Goal: Find specific page/section: Find specific page/section

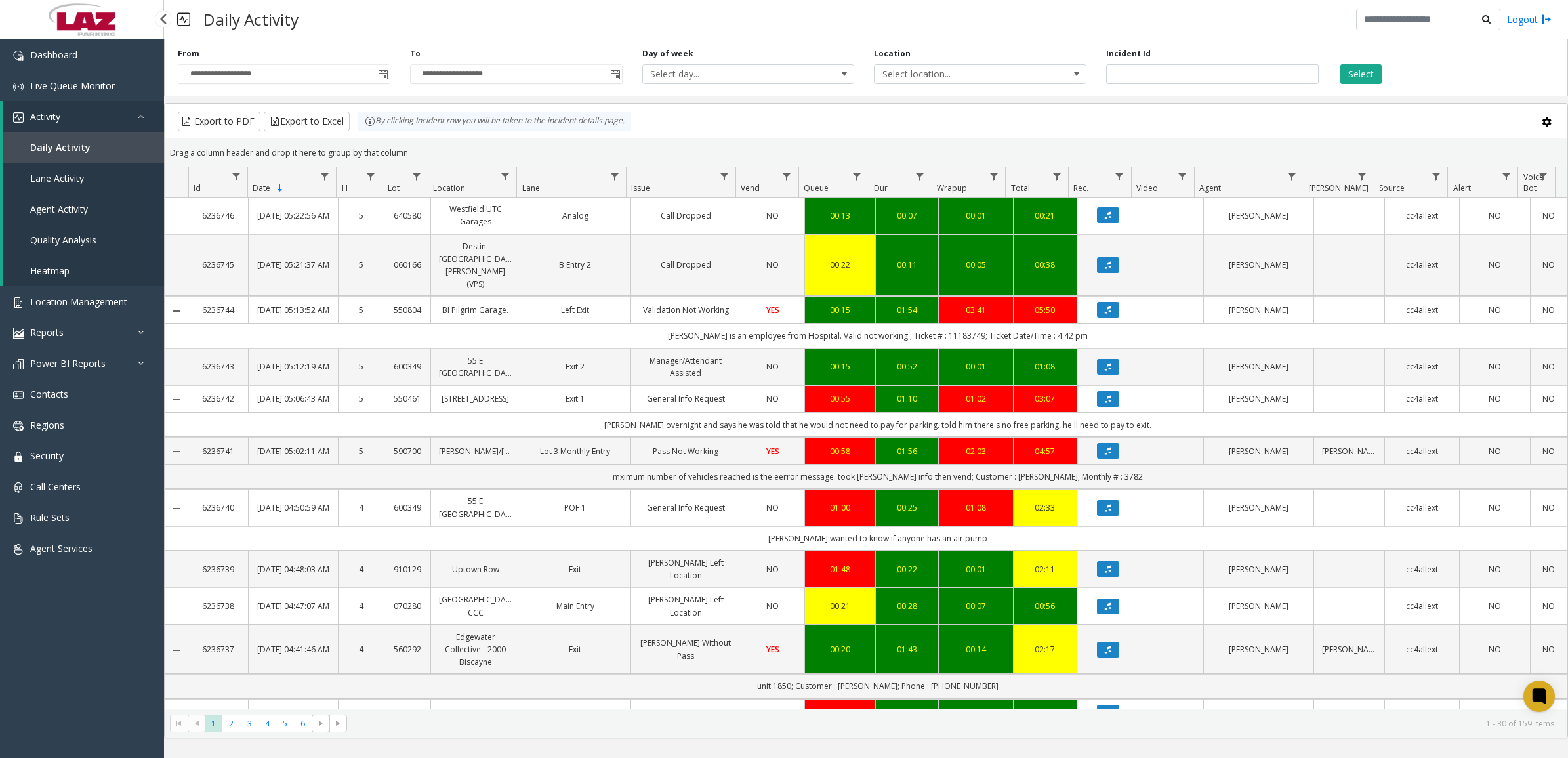
click at [54, 119] on span "Activity" at bounding box center [45, 117] width 30 height 13
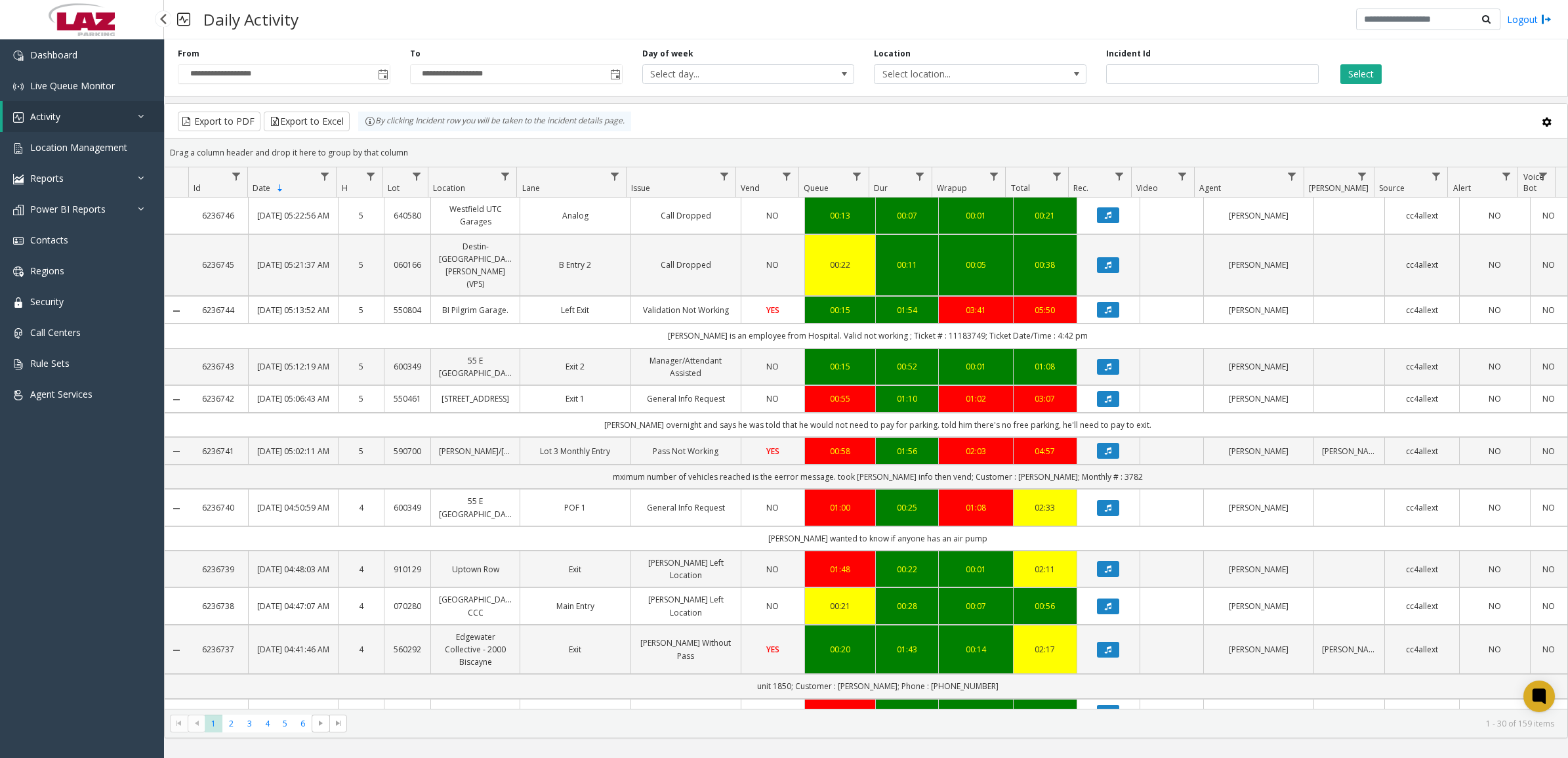
click at [54, 119] on span "Activity" at bounding box center [45, 117] width 30 height 13
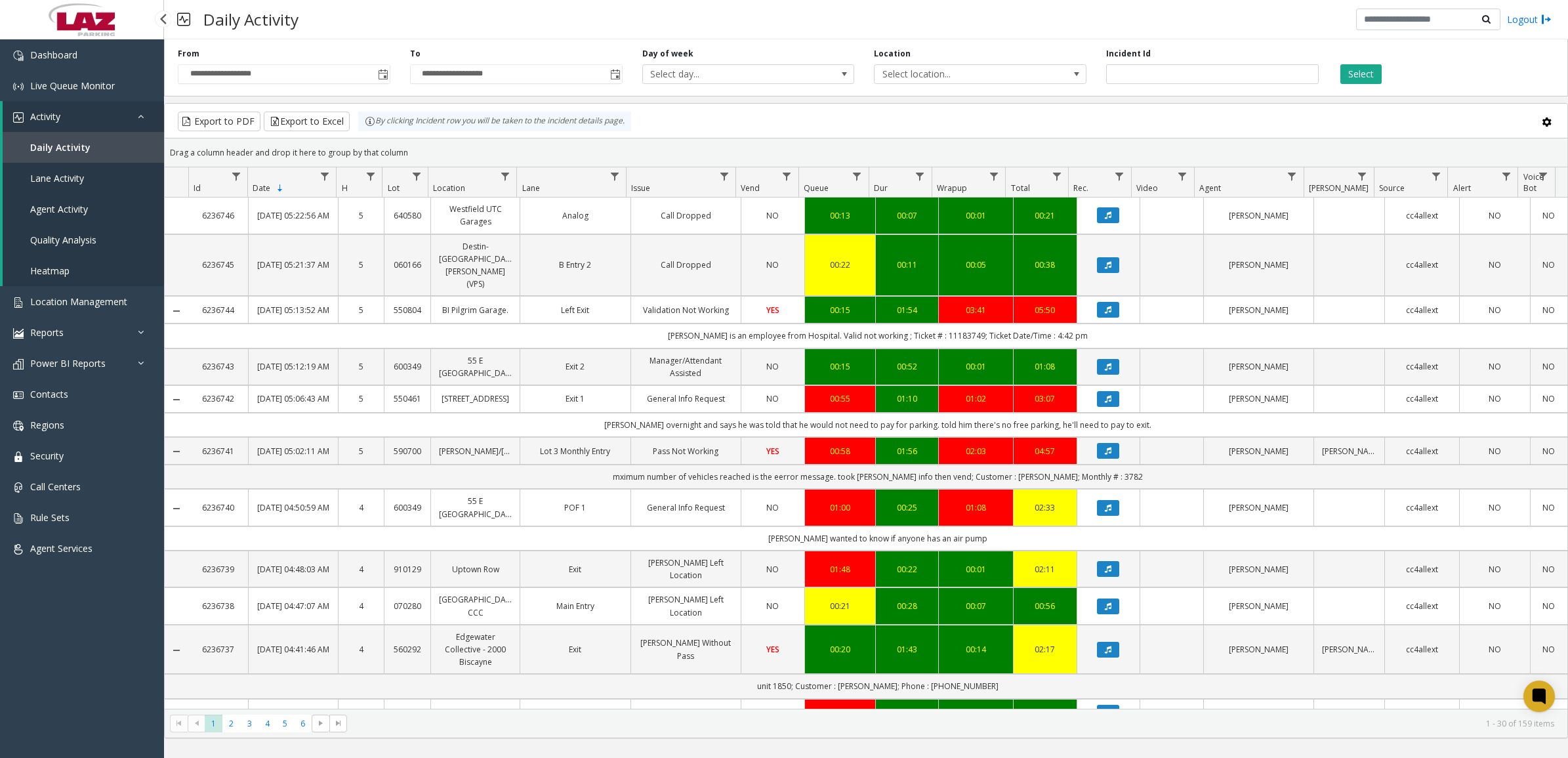
click at [61, 172] on span "Lane Activity" at bounding box center [57, 178] width 54 height 13
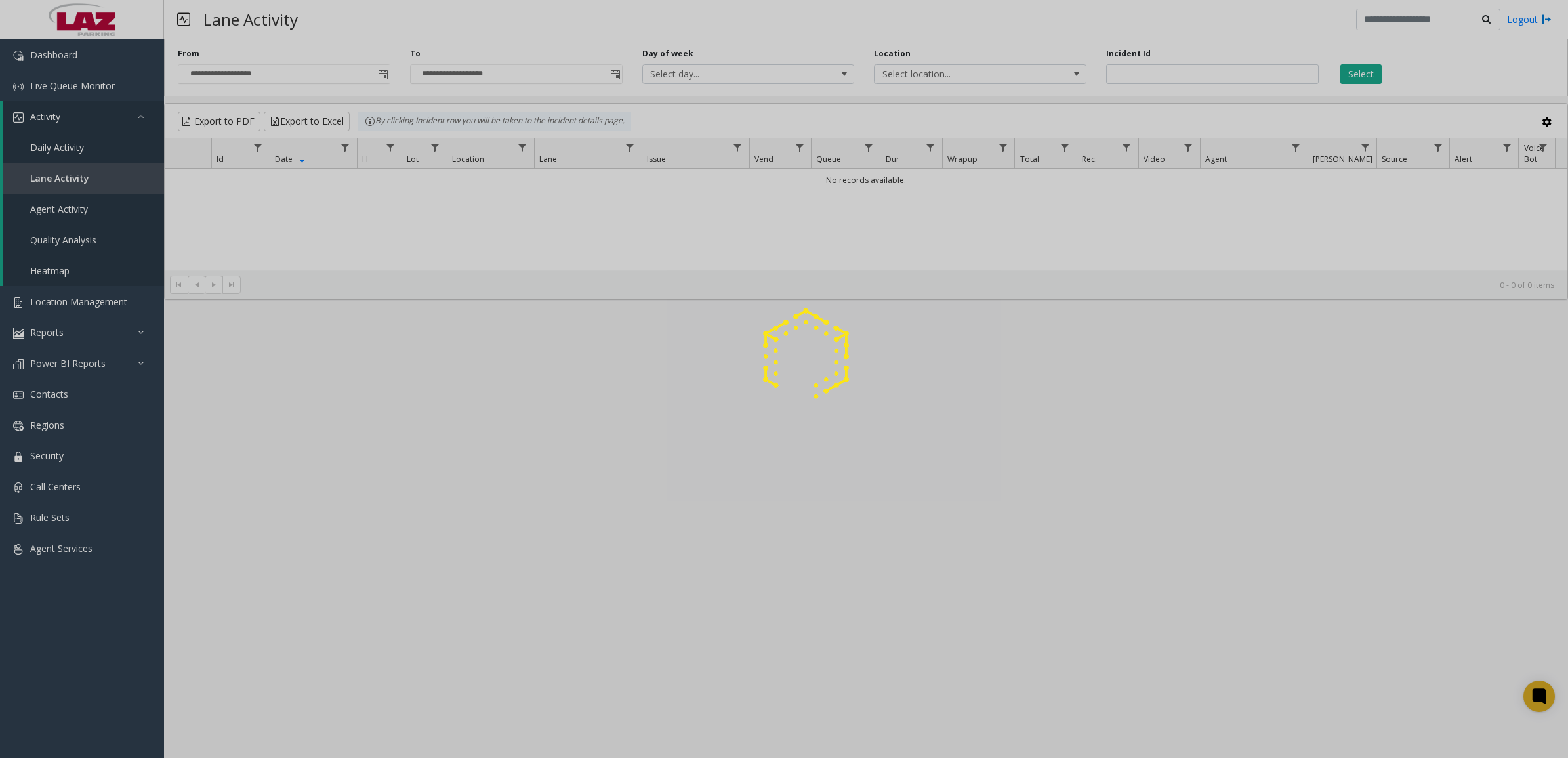
click at [64, 149] on div at bounding box center [784, 379] width 1568 height 758
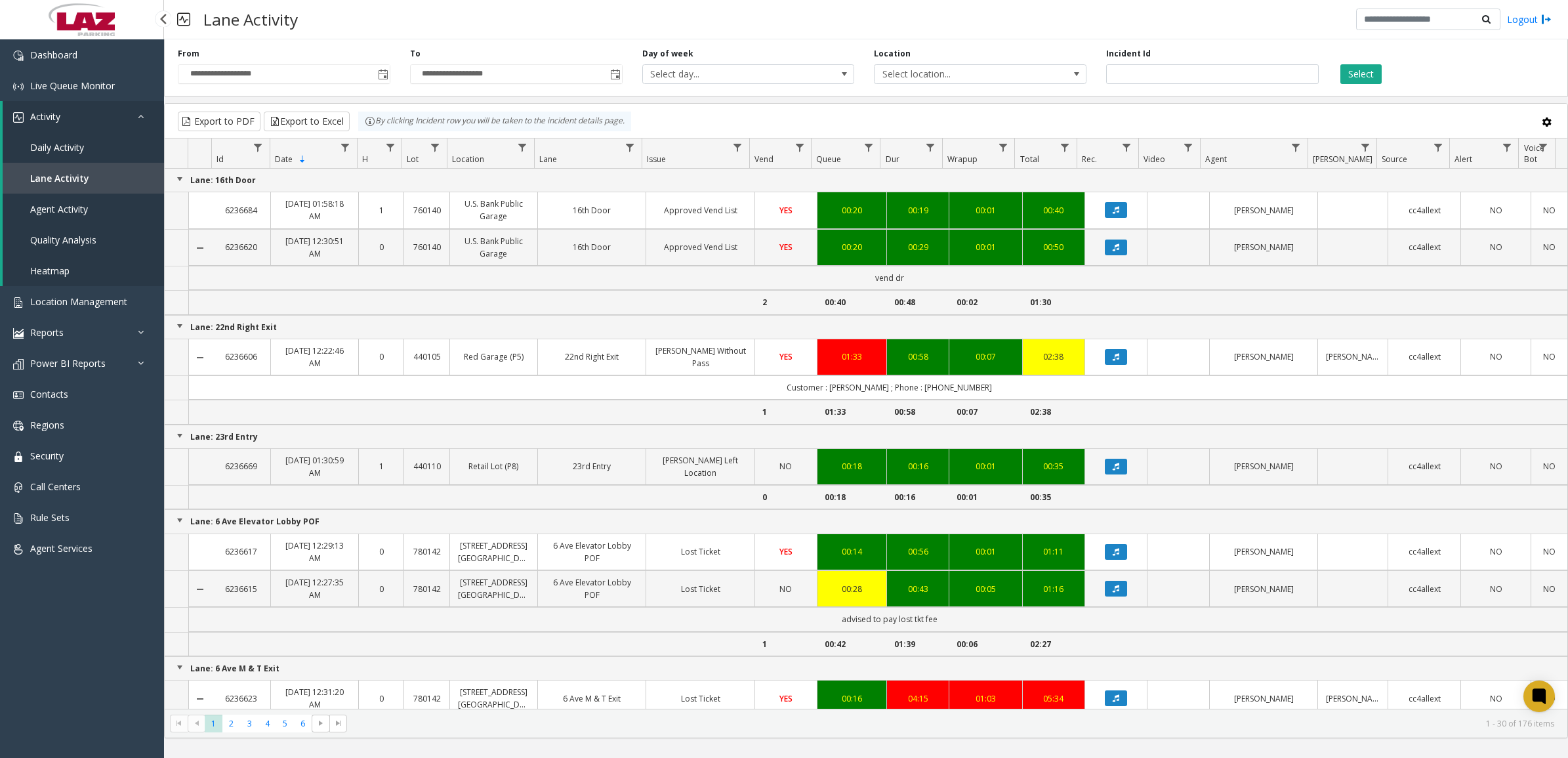
click at [62, 144] on span "Daily Activity" at bounding box center [57, 148] width 54 height 13
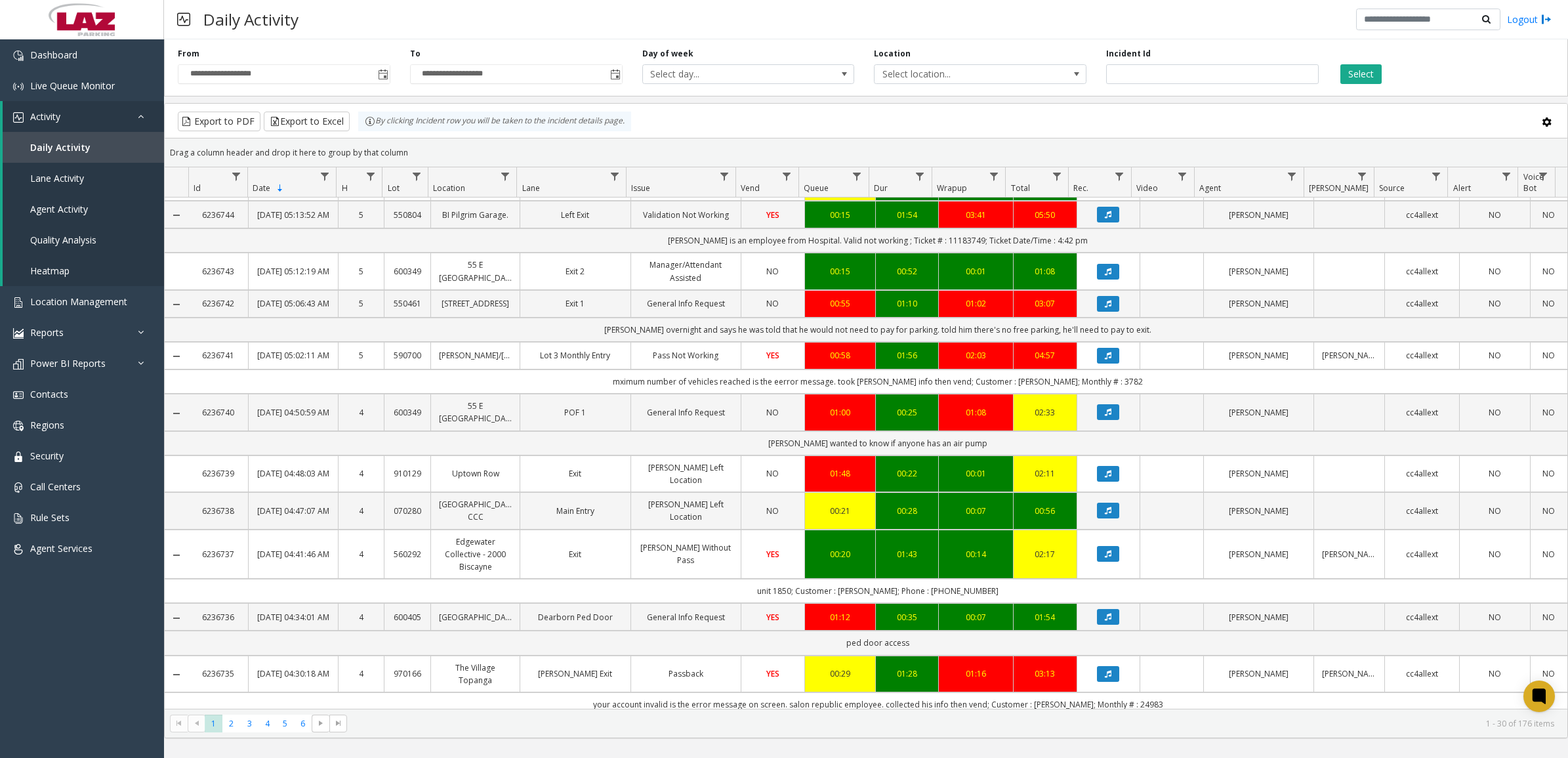
scroll to position [1163, 0]
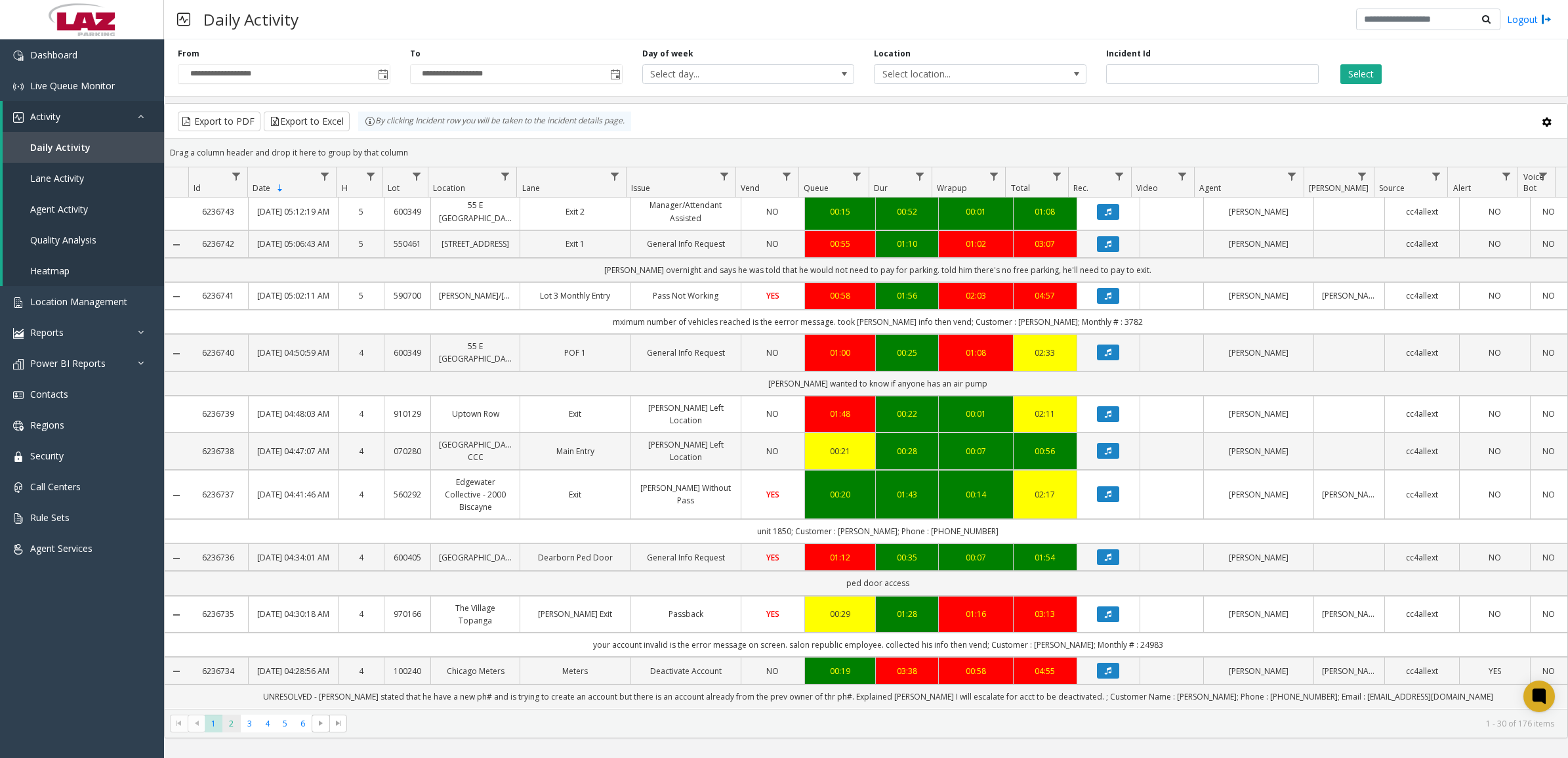
click at [231, 729] on span "2" at bounding box center [231, 723] width 17 height 17
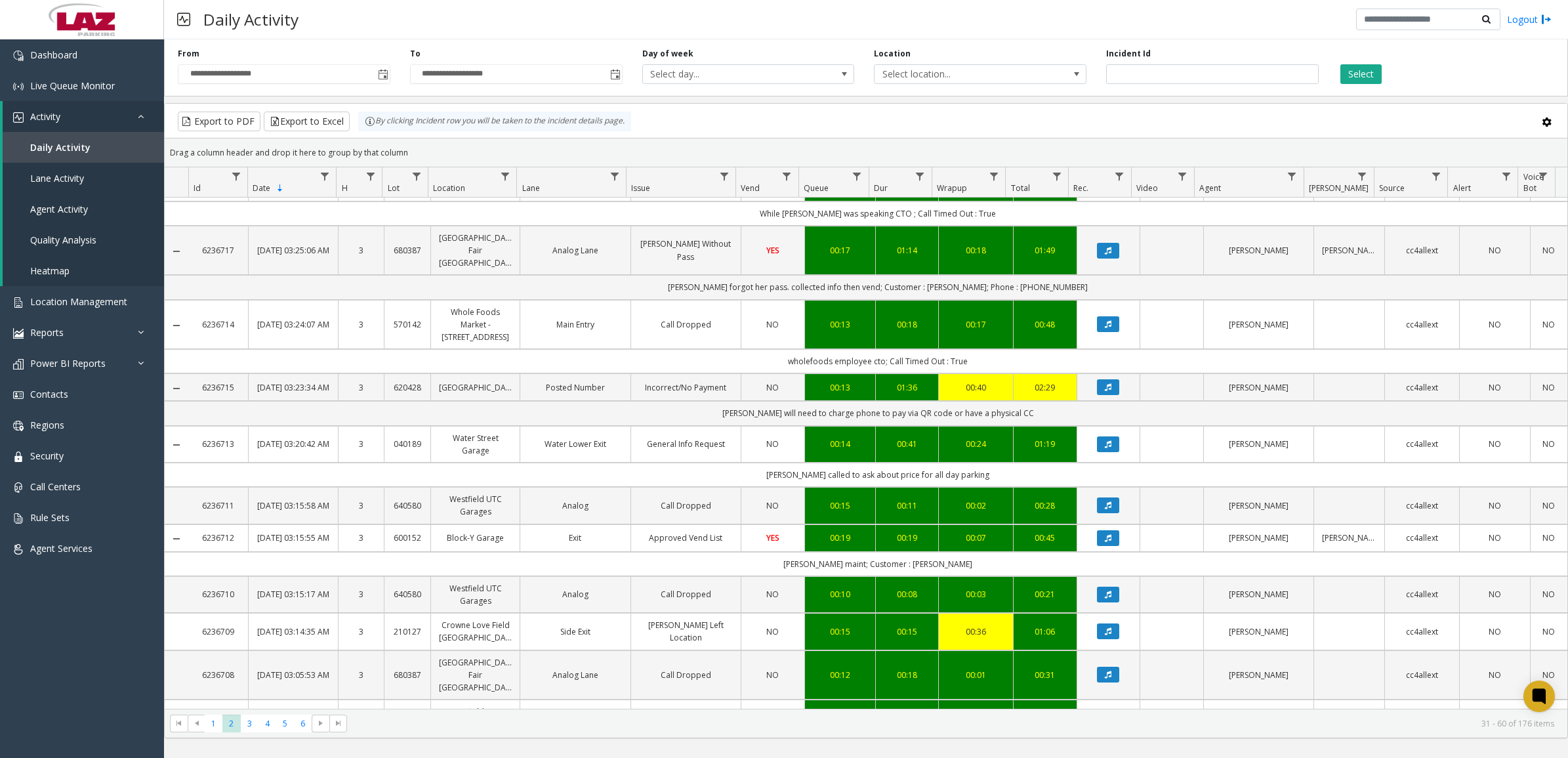
scroll to position [1078, 0]
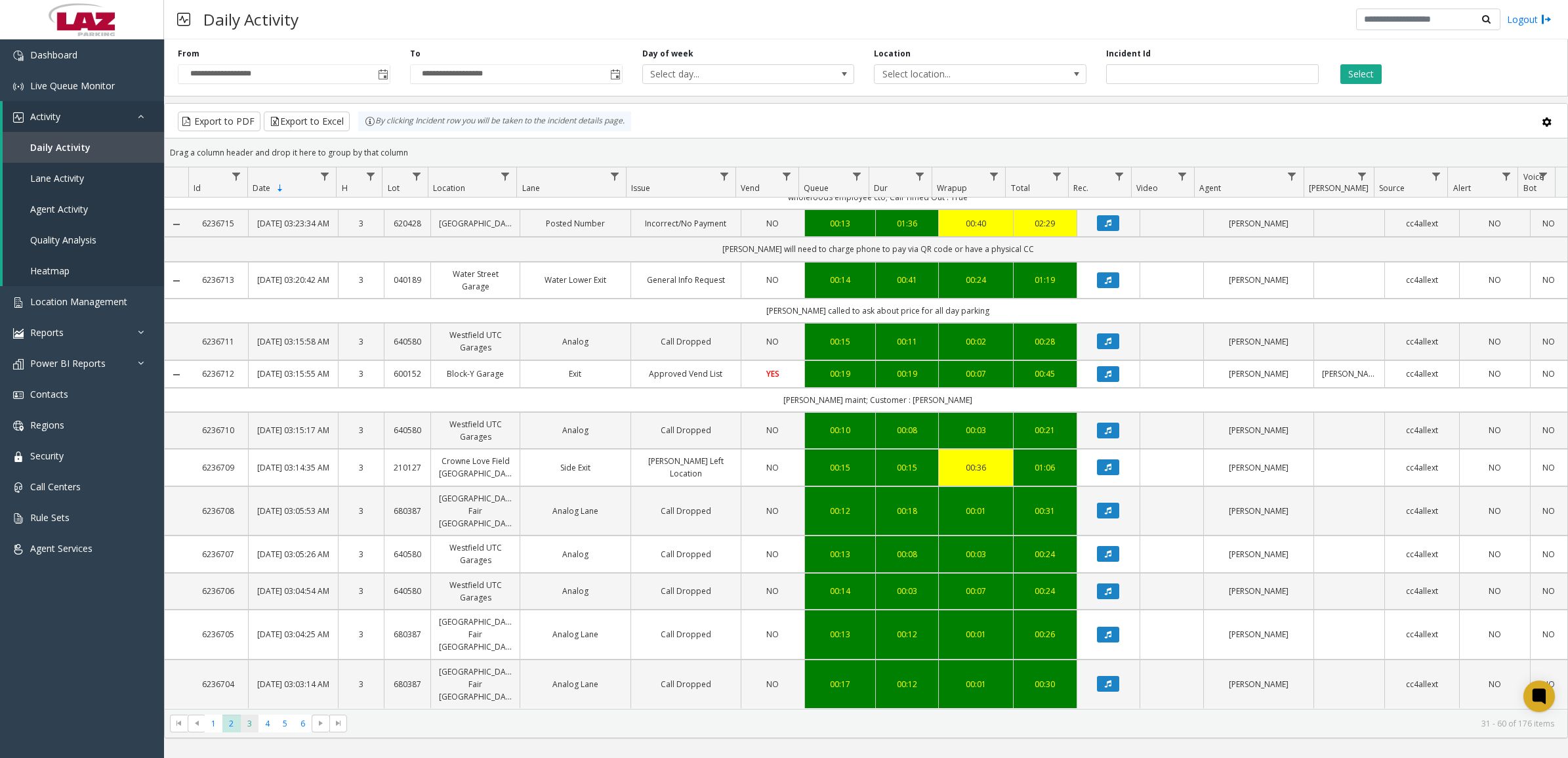
click at [250, 726] on span "3" at bounding box center [249, 723] width 17 height 17
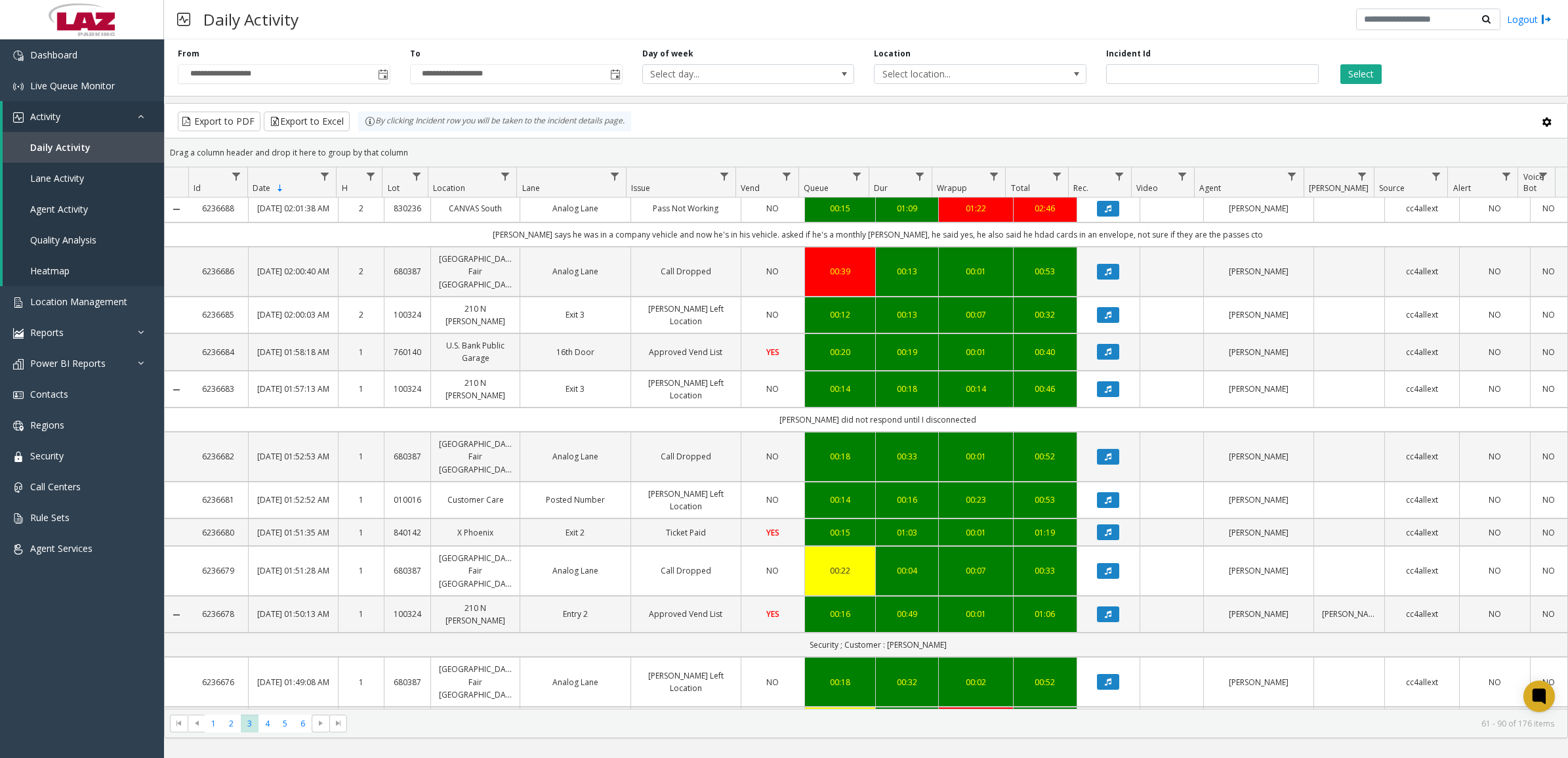
scroll to position [1078, 0]
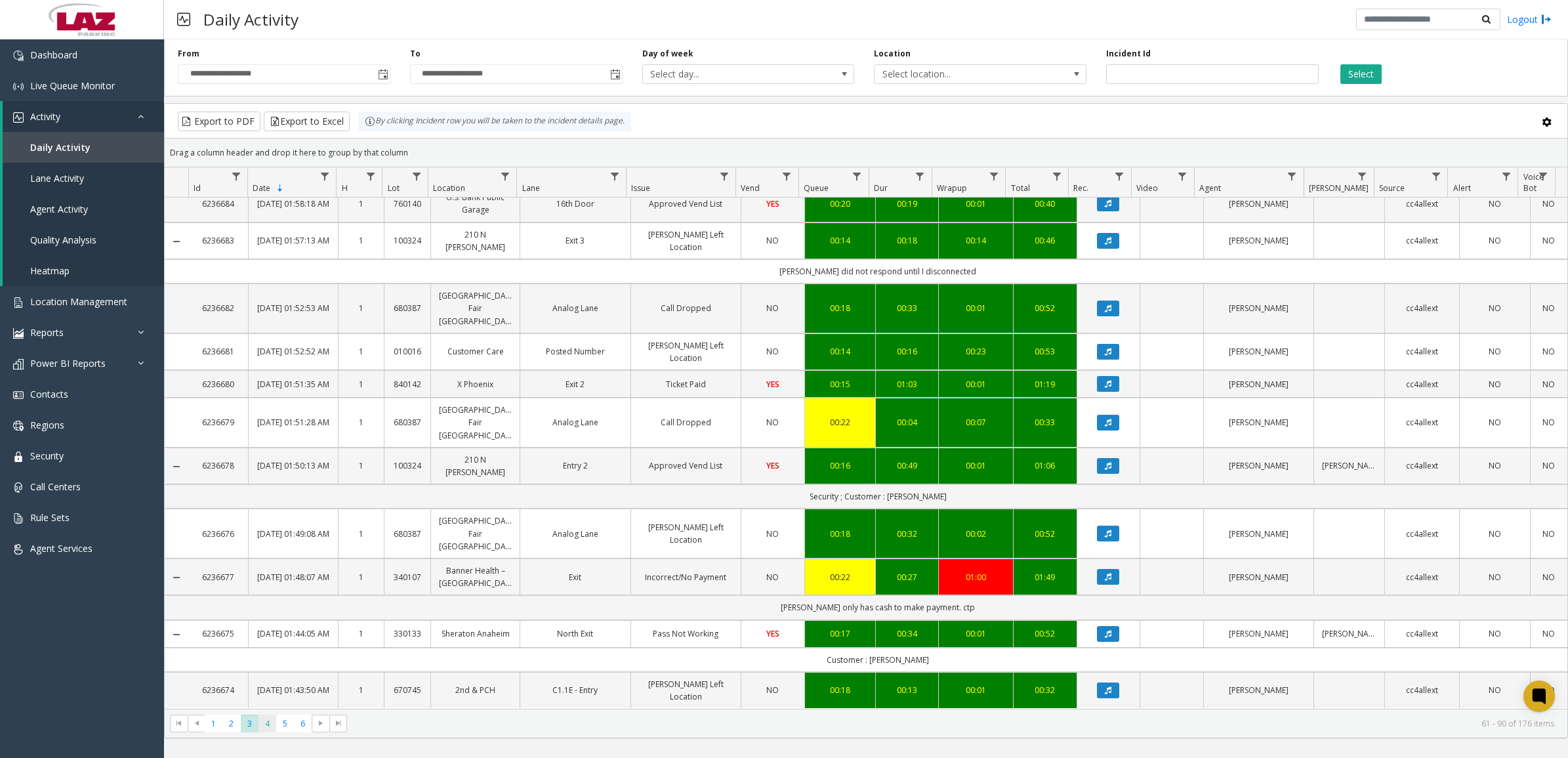
click at [267, 719] on span "4" at bounding box center [266, 723] width 17 height 17
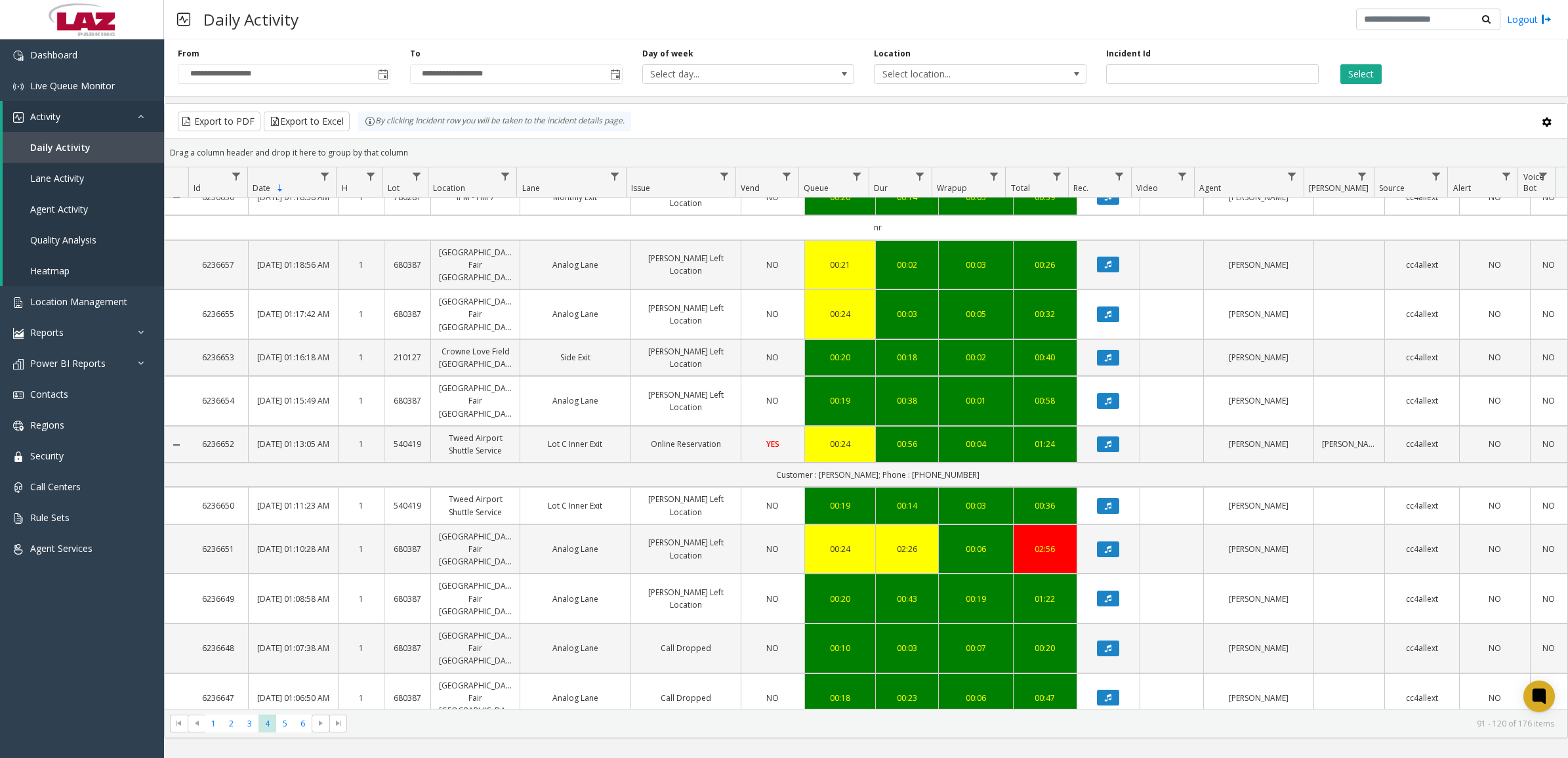
scroll to position [854, 0]
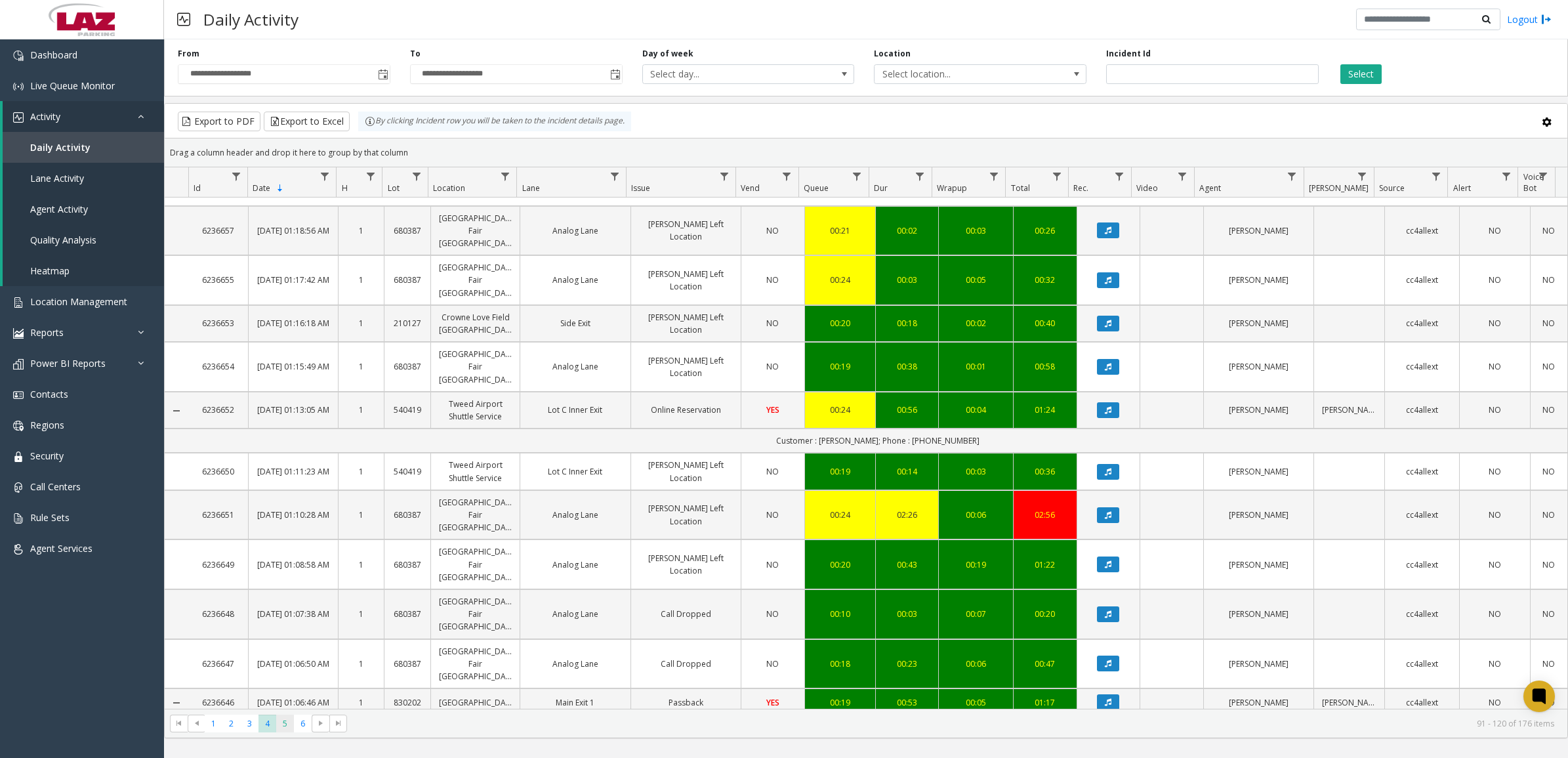
click at [288, 721] on span "5" at bounding box center [285, 723] width 17 height 17
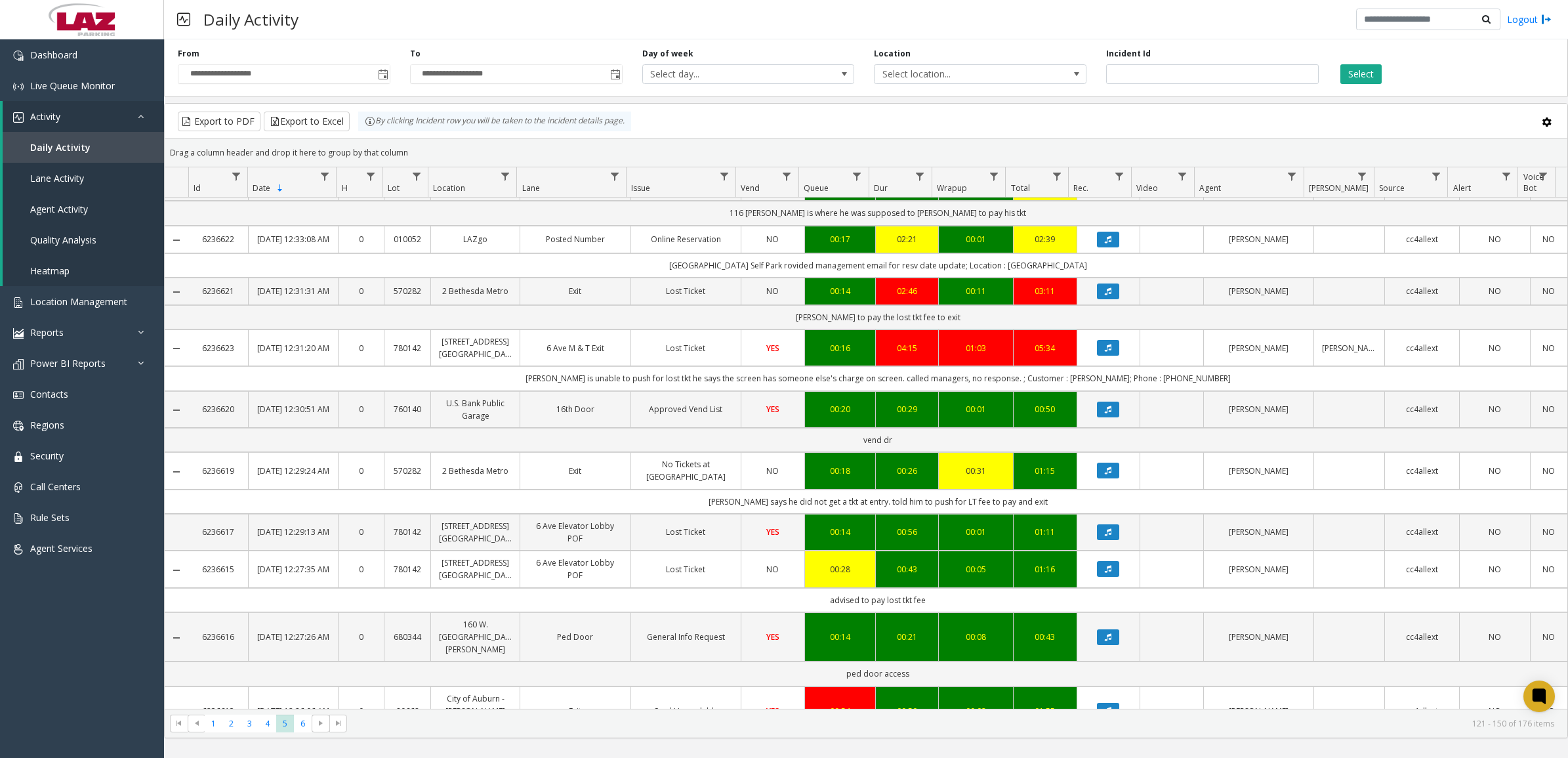
scroll to position [1126, 0]
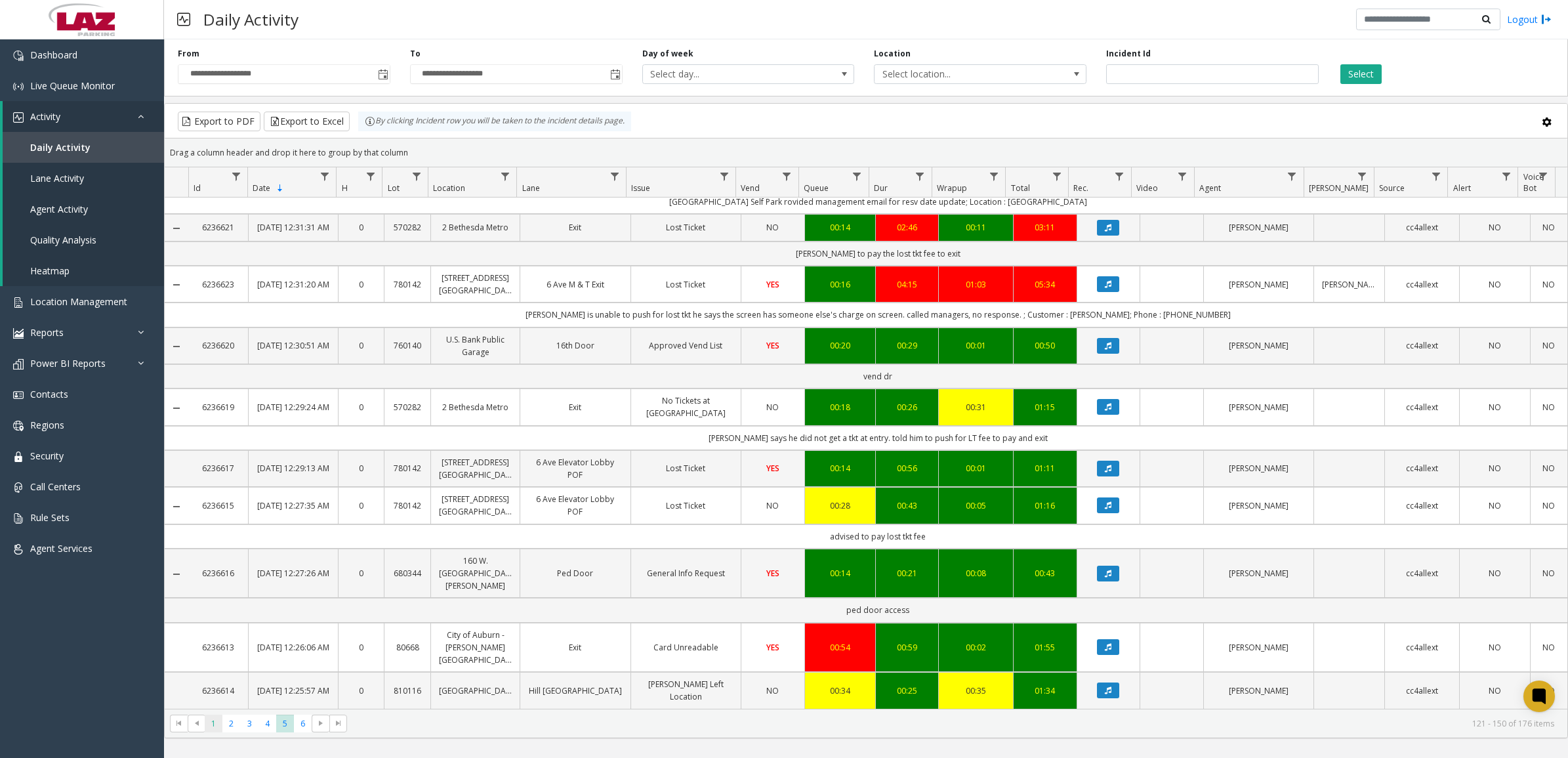
click at [213, 726] on span "1" at bounding box center [213, 723] width 17 height 17
